Goal: Transaction & Acquisition: Purchase product/service

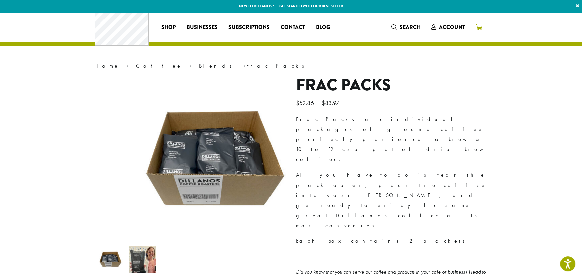
click at [482, 27] on icon at bounding box center [479, 26] width 6 height 5
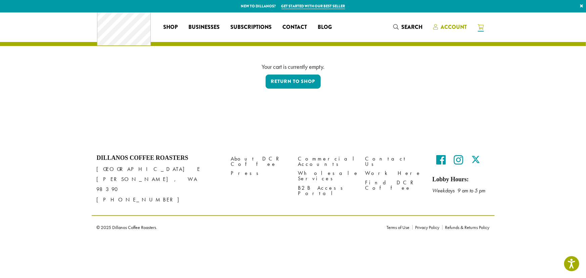
click at [467, 25] on span "Account" at bounding box center [454, 27] width 26 height 8
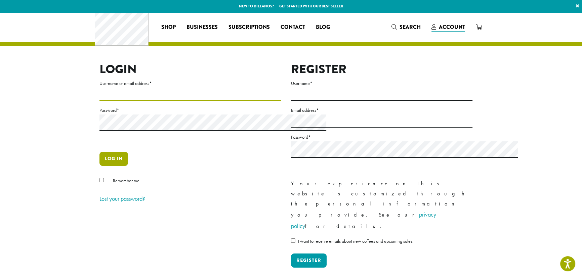
type input "**********"
click at [99, 166] on button "Log in" at bounding box center [113, 159] width 29 height 14
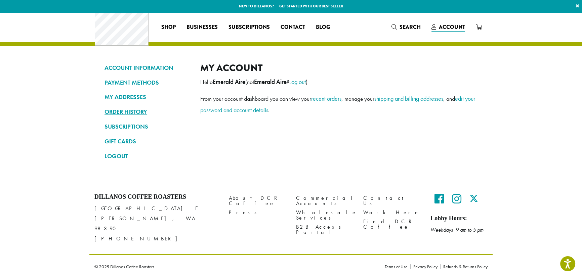
click at [104, 117] on link "ORDER HISTORY" at bounding box center [147, 111] width 86 height 11
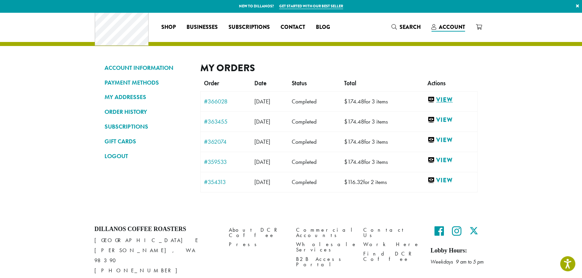
click at [474, 104] on link "View" at bounding box center [450, 100] width 46 height 8
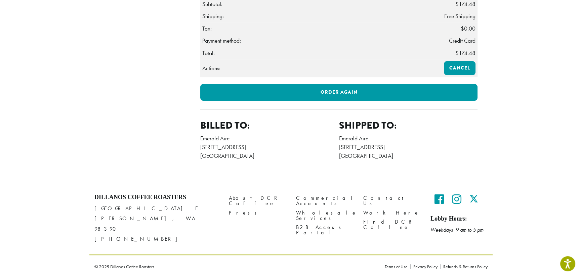
scroll to position [275, 0]
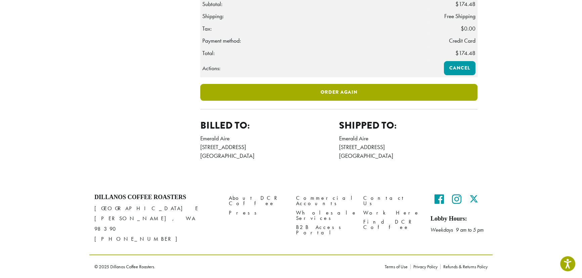
click at [354, 101] on link "Order again" at bounding box center [338, 92] width 277 height 17
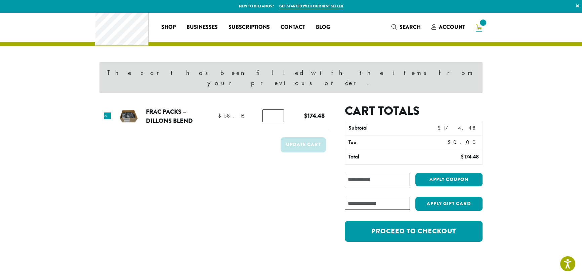
drag, startPoint x: 269, startPoint y: 121, endPoint x: 259, endPoint y: 123, distance: 10.9
click at [262, 122] on input "*" at bounding box center [272, 115] width 21 height 13
type input "*"
type button "Update cart"
click at [297, 150] on button "Update cart" at bounding box center [302, 144] width 45 height 15
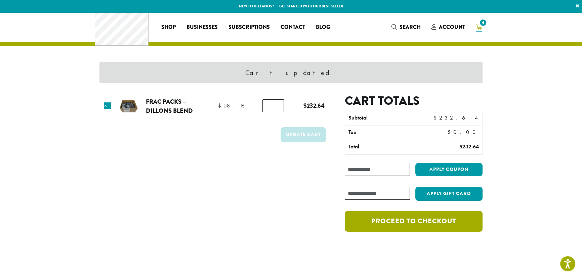
click at [475, 232] on link "Proceed to checkout" at bounding box center [414, 221] width 138 height 21
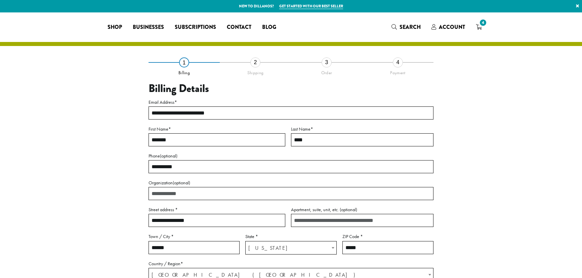
select select "**"
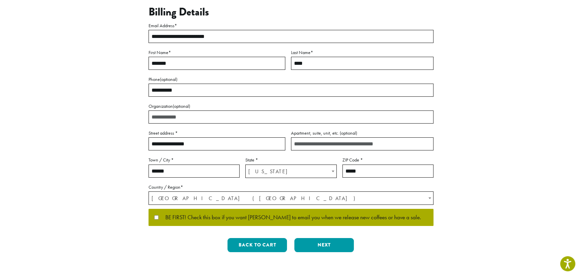
scroll to position [183, 0]
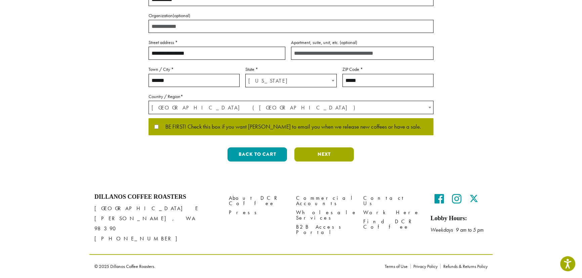
click at [336, 162] on button "Next" at bounding box center [323, 154] width 59 height 14
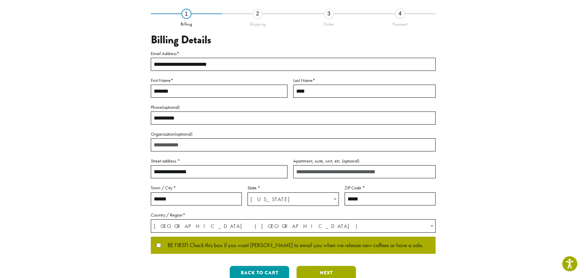
scroll to position [38, 0]
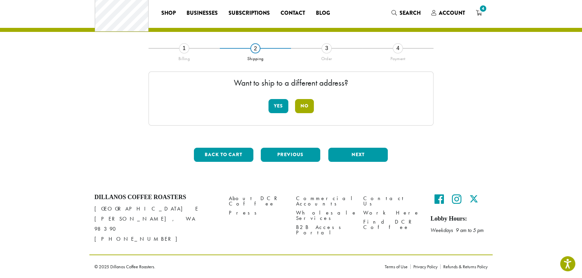
click at [305, 99] on button "No" at bounding box center [304, 106] width 19 height 14
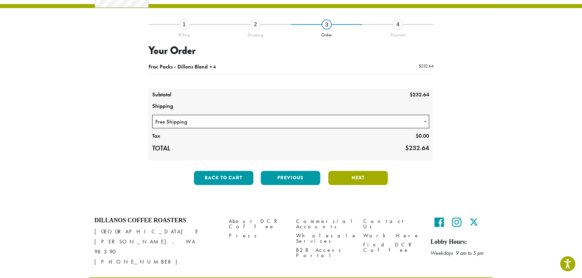
click at [348, 185] on button "Next" at bounding box center [357, 178] width 59 height 14
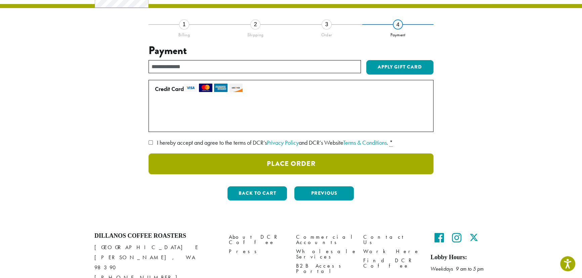
click at [336, 174] on button "Place Order" at bounding box center [290, 163] width 285 height 21
